Goal: Navigation & Orientation: Find specific page/section

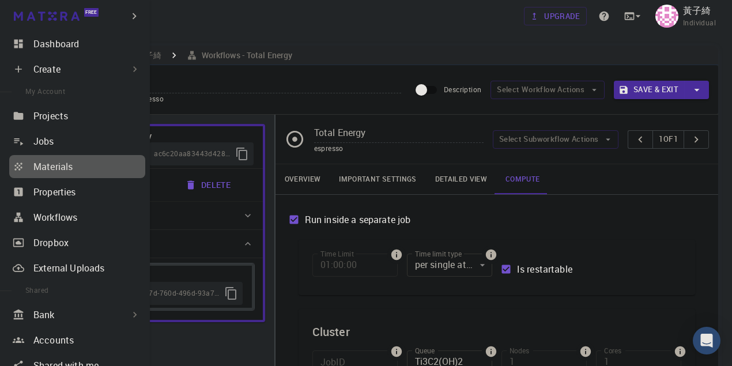
click at [84, 165] on div "Materials" at bounding box center [89, 167] width 112 height 14
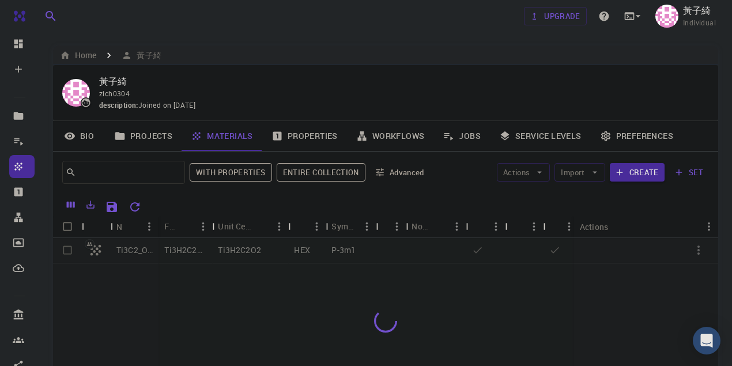
click at [206, 137] on link "Materials" at bounding box center [222, 136] width 81 height 30
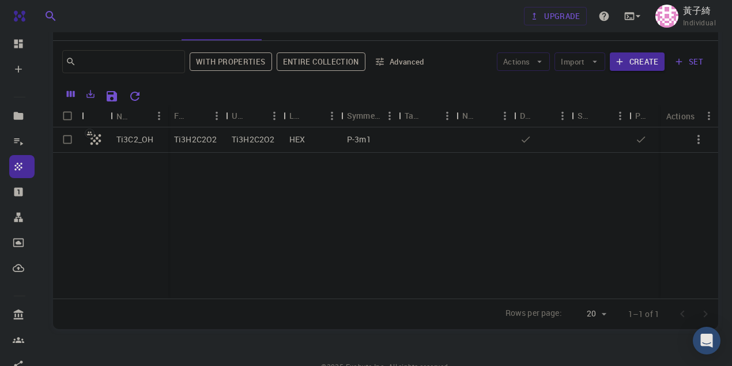
scroll to position [10, 0]
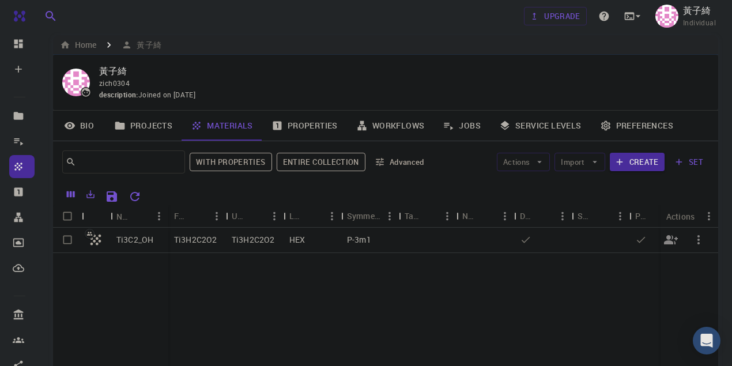
click at [123, 238] on p "Ti3C2_OH" at bounding box center [134, 240] width 37 height 12
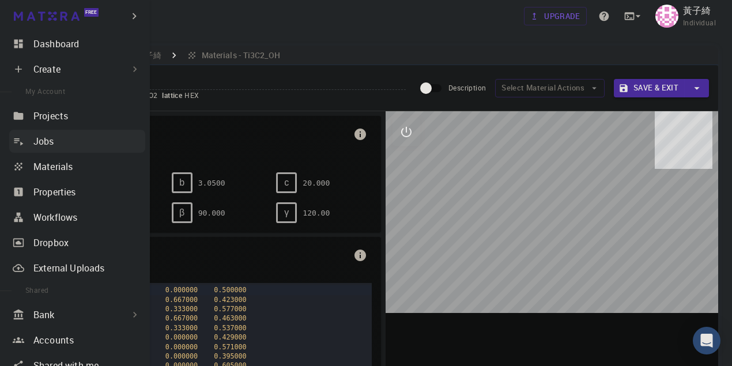
click at [46, 141] on p "Jobs" at bounding box center [43, 141] width 21 height 14
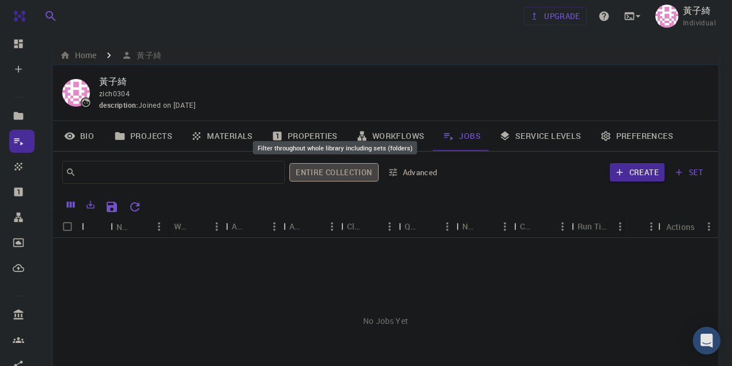
click at [347, 173] on button "Entire collection" at bounding box center [333, 172] width 89 height 18
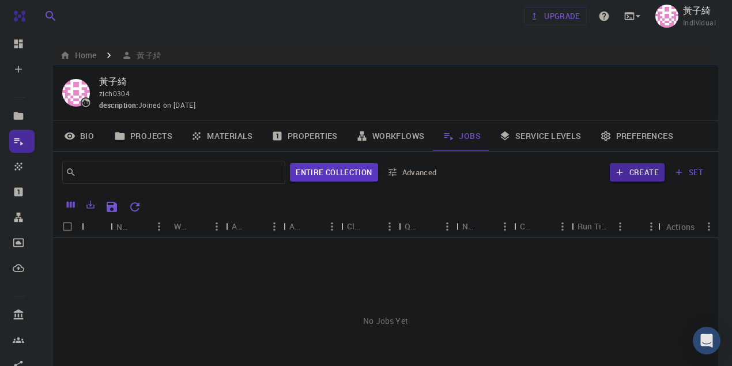
scroll to position [38, 0]
